Goal: Transaction & Acquisition: Purchase product/service

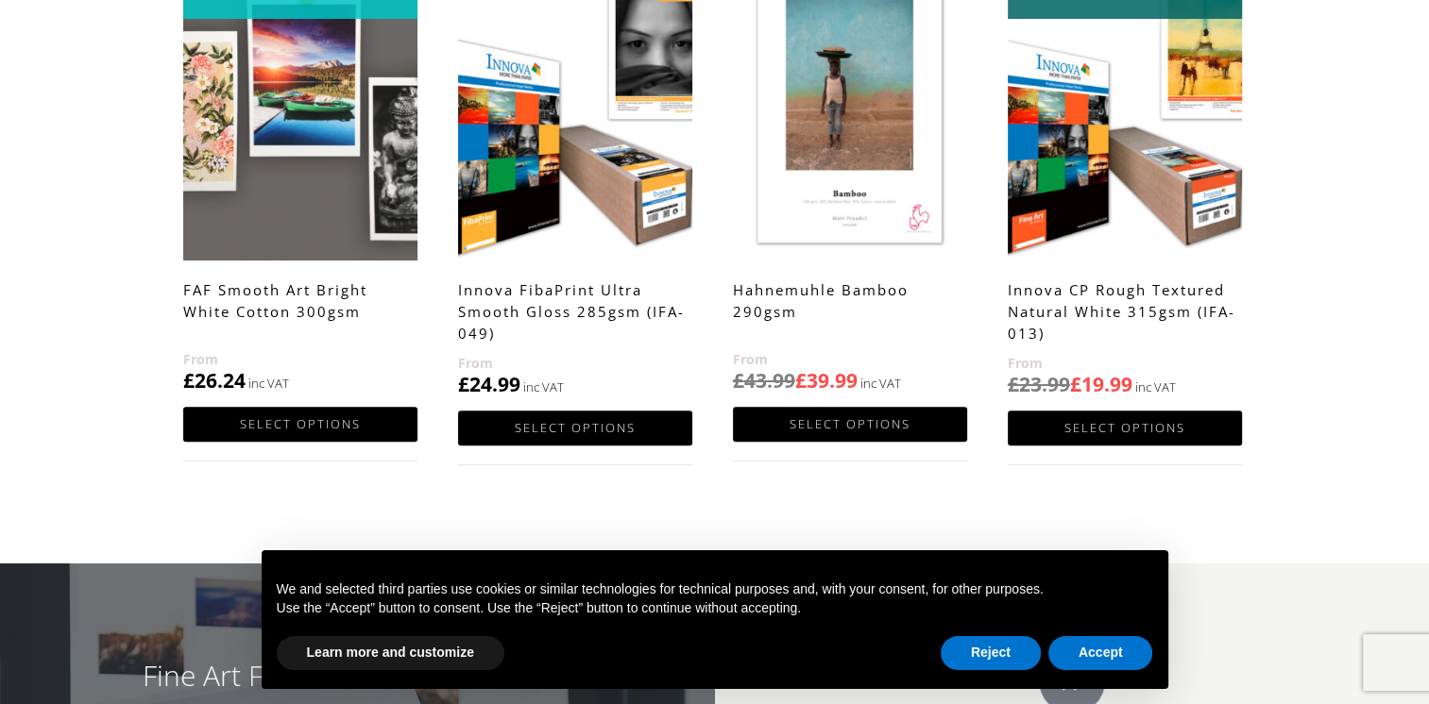
scroll to position [1039, 0]
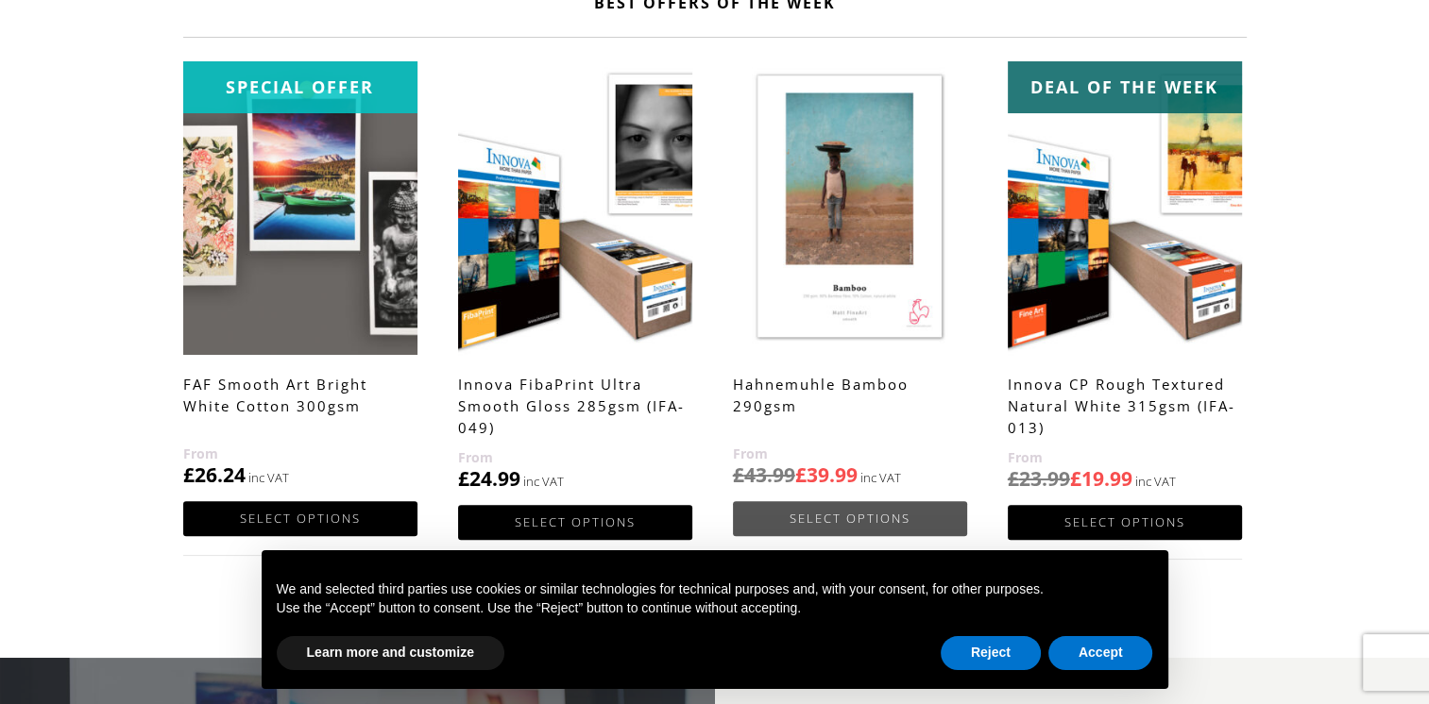
click at [861, 504] on link "Select options" at bounding box center [850, 518] width 234 height 35
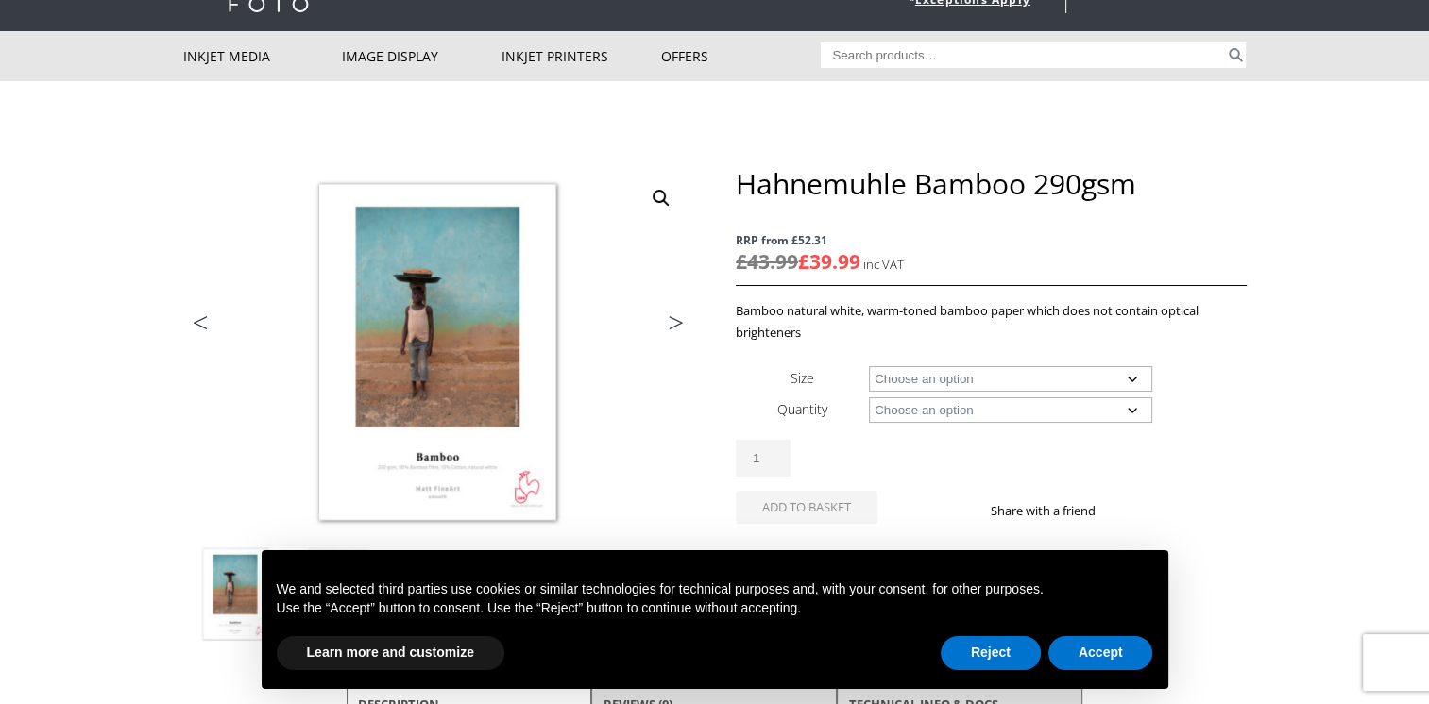
click at [1132, 380] on select "Choose an option A4 Sheet A3 Sheet A3+ Sheet A2 Sheet 17" Wide Roll 24" Wide Ro…" at bounding box center [1010, 378] width 283 height 25
click at [869, 366] on select "Choose an option A4 Sheet A3 Sheet A3+ Sheet A2 Sheet 17" Wide Roll 24" Wide Ro…" at bounding box center [1010, 378] width 283 height 25
select select "a4-sheet"
click at [1118, 408] on select "Choose an option 25 Sheets" at bounding box center [1010, 410] width 283 height 25
select select "25-sheets"
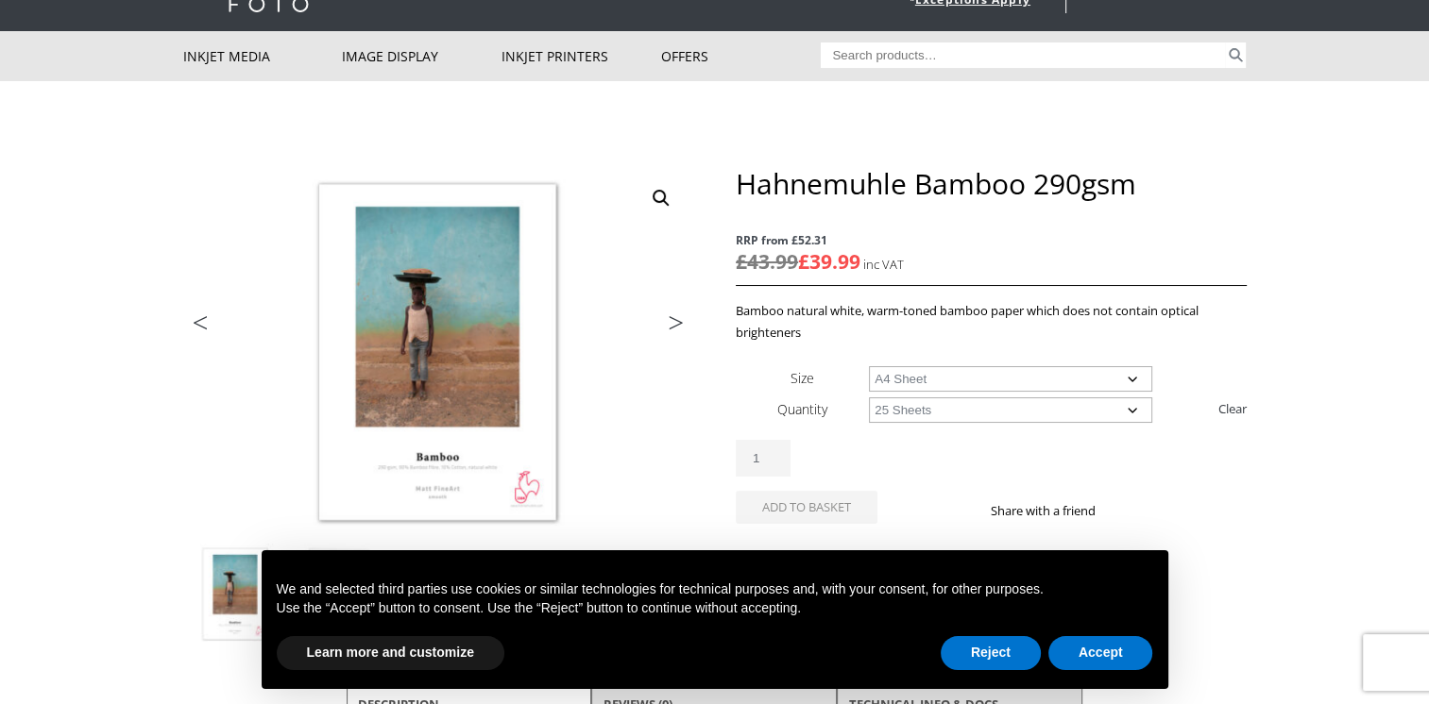
click at [869, 398] on select "Choose an option 25 Sheets" at bounding box center [1010, 410] width 283 height 25
select select "a4-sheet"
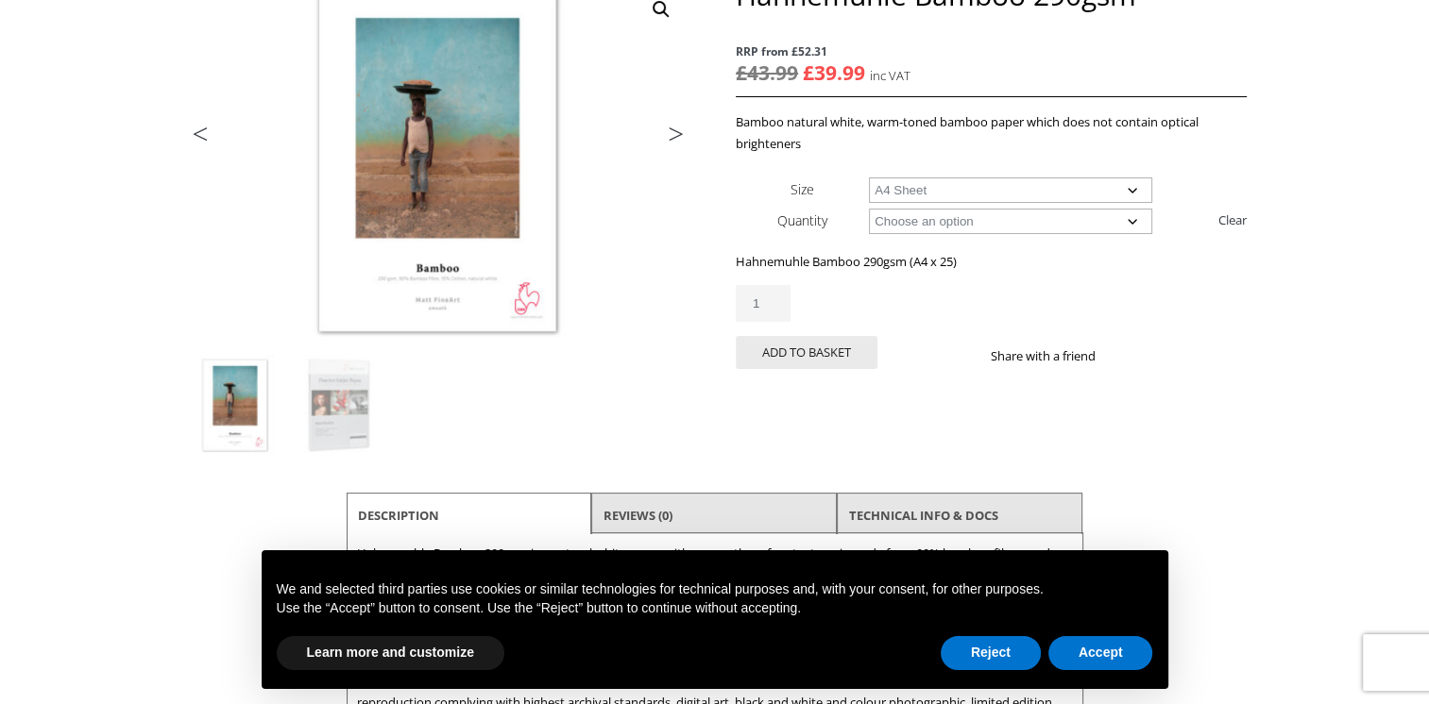
scroll to position [189, 0]
